Goal: Information Seeking & Learning: Find specific fact

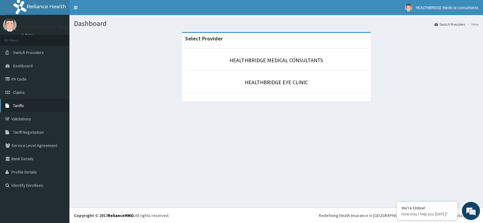
click at [30, 105] on link "Tariffs" at bounding box center [34, 105] width 69 height 13
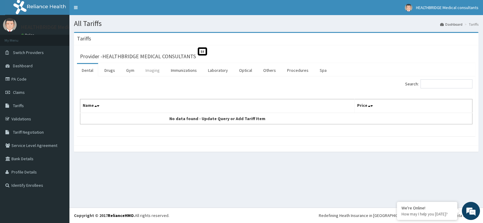
click at [151, 70] on link "Imaging" at bounding box center [153, 70] width 24 height 13
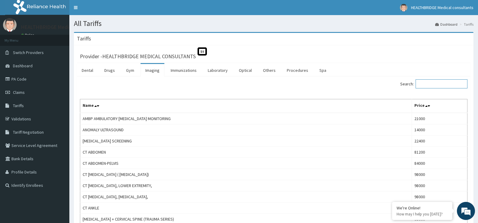
click at [451, 82] on input "Search:" at bounding box center [442, 83] width 52 height 9
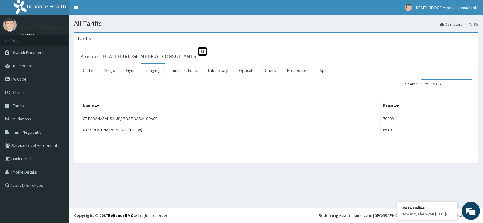
type input "POST NASA"
click at [52, 120] on link "Validations" at bounding box center [34, 118] width 69 height 13
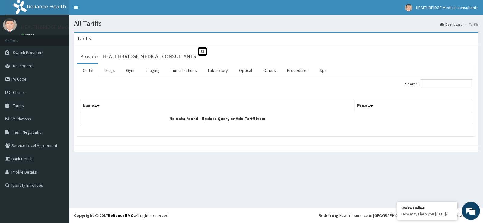
click at [106, 69] on link "Drugs" at bounding box center [110, 70] width 20 height 13
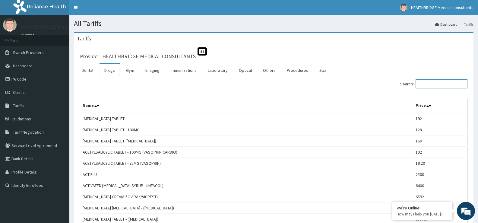
click at [446, 82] on input "Search:" at bounding box center [442, 83] width 52 height 9
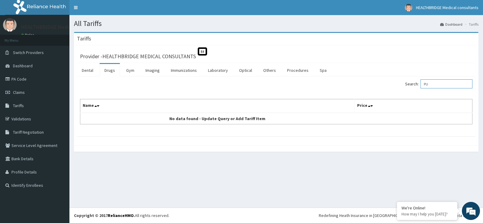
type input "P"
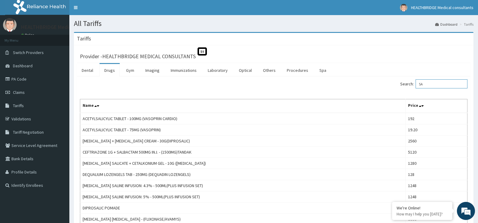
type input "S"
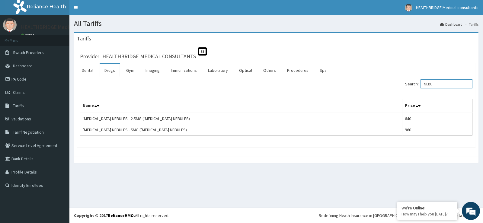
type input "NEBU"
click at [35, 78] on link "PA Code" at bounding box center [34, 78] width 69 height 13
